Goal: Transaction & Acquisition: Purchase product/service

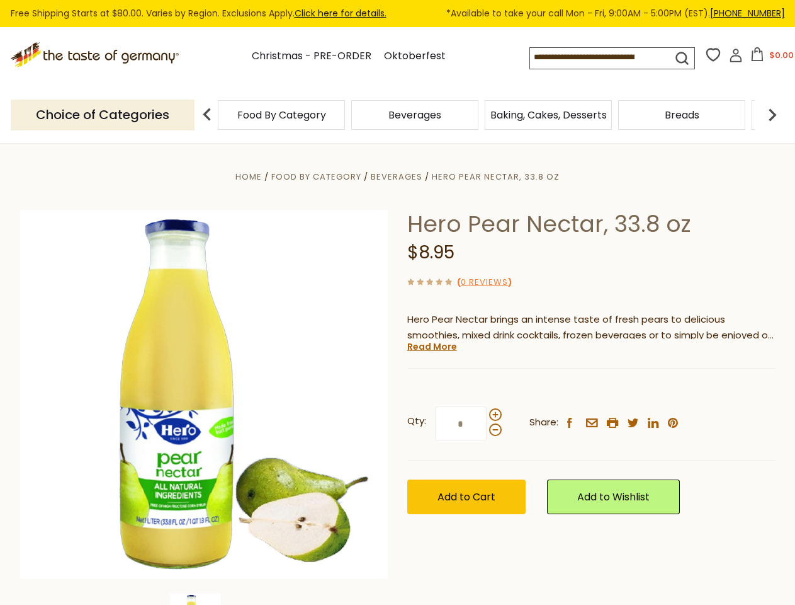
click at [397, 302] on div "Home Food By Category [GEOGRAPHIC_DATA] Hero Pear Nectar, 33.8 oz Hero Pear Nec…" at bounding box center [398, 411] width 775 height 485
click at [603, 58] on input at bounding box center [590, 57] width 120 height 18
click at [770, 58] on button "$0.00" at bounding box center [773, 56] width 54 height 19
click at [480, 115] on div "Beverages" at bounding box center [415, 115] width 134 height 30
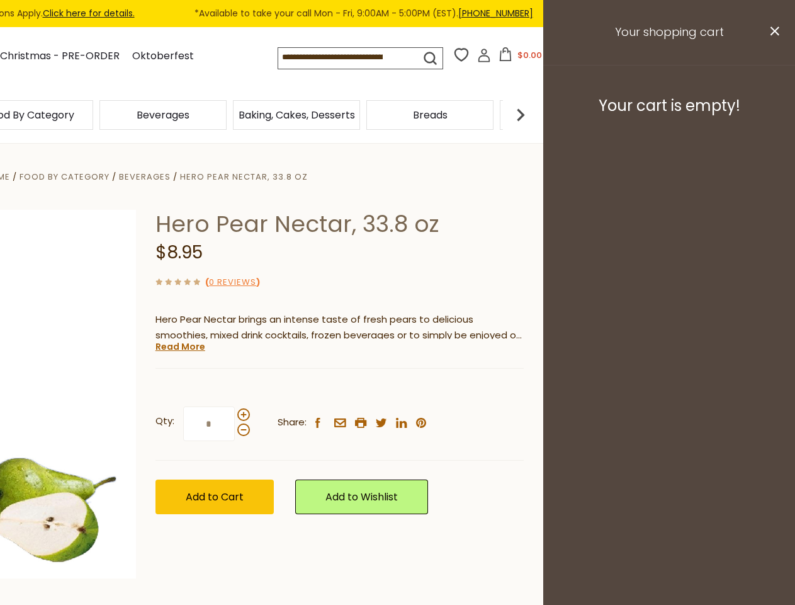
click at [533, 115] on img at bounding box center [520, 114] width 25 height 25
click at [397, 374] on div "Hero Pear Nectar, 33.8 oz $8.95 ( 0 Reviews ) Hero Pear Nectar brings an intens…" at bounding box center [340, 376] width 368 height 333
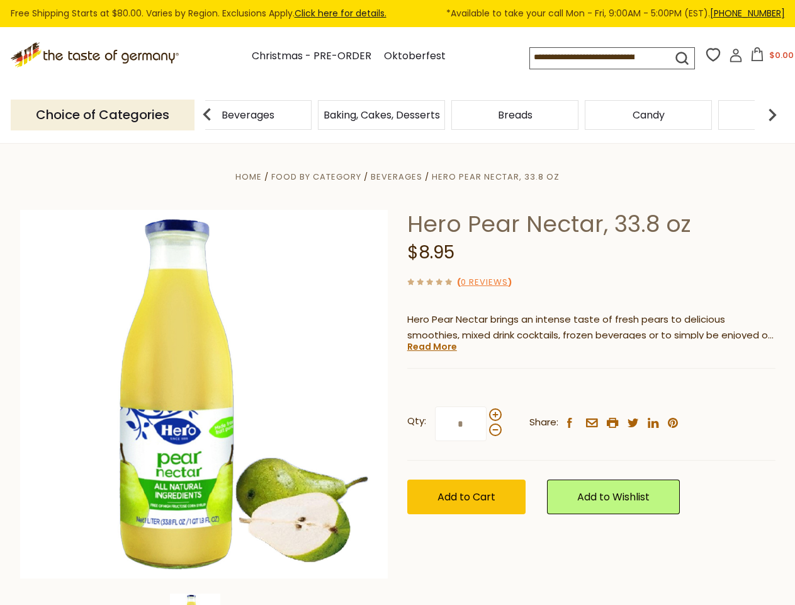
click at [431, 346] on link "Read More" at bounding box center [432, 346] width 50 height 13
